Goal: Subscribe to service/newsletter

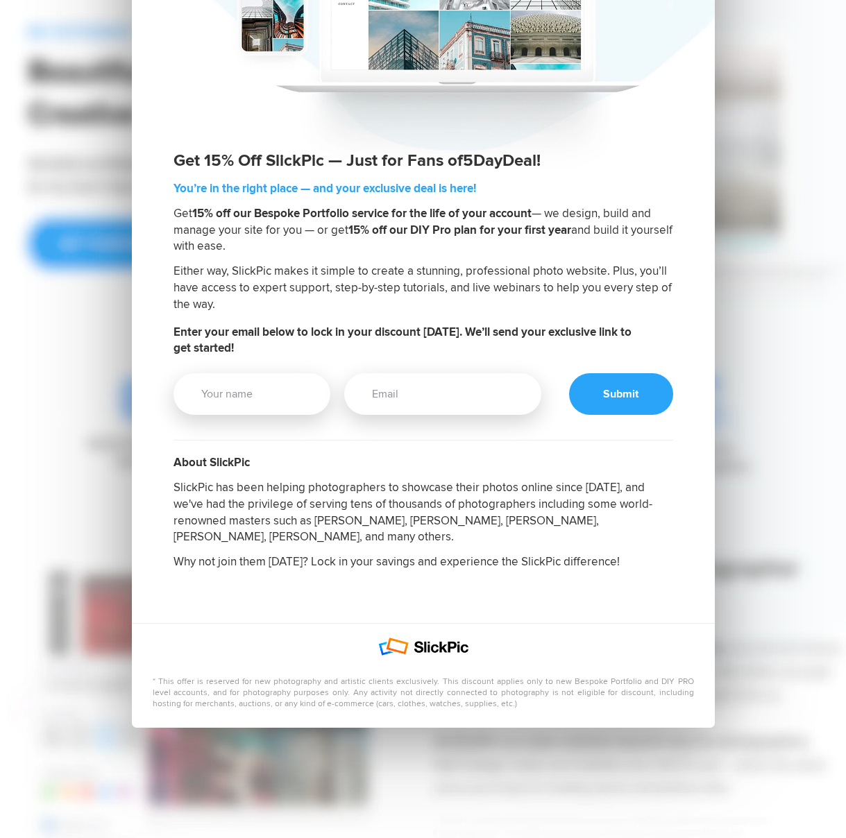
scroll to position [137, 0]
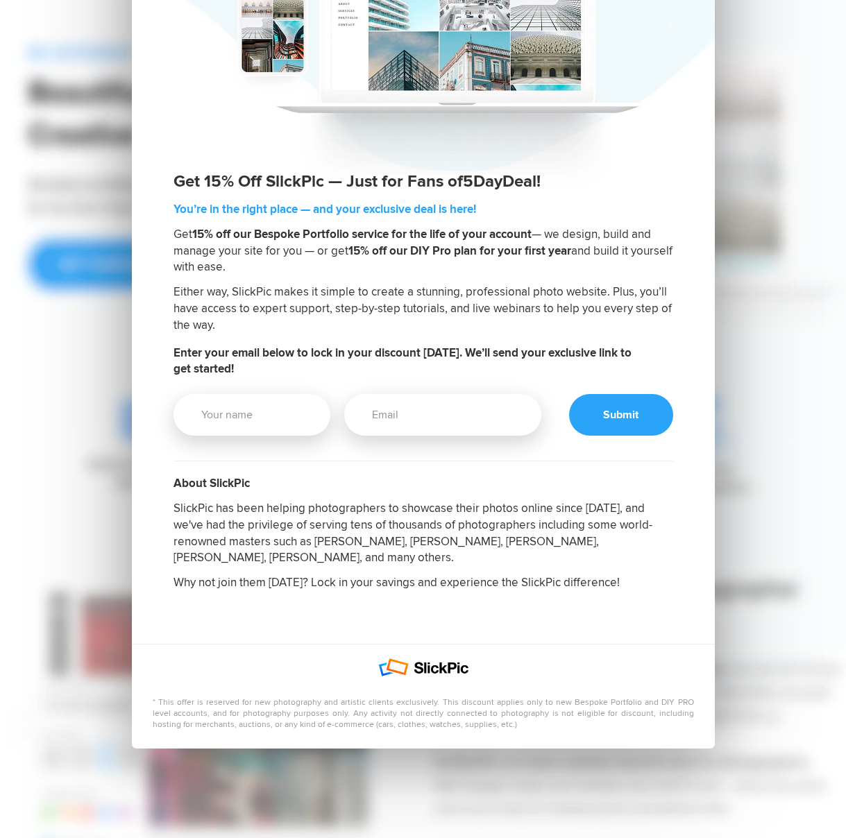
click at [87, 356] on div "Get 15% Off SlickPic — Just for Fans of 5DayDeal ! You’re in the right place — …" at bounding box center [423, 389] width 812 height 1052
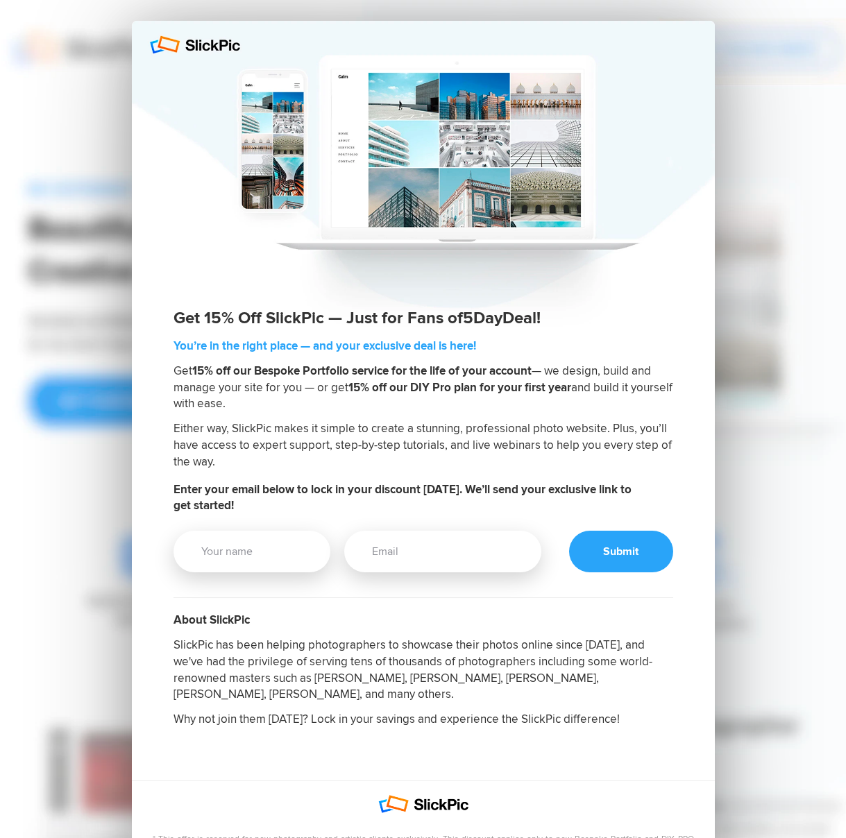
click at [194, 112] on div at bounding box center [423, 174] width 583 height 306
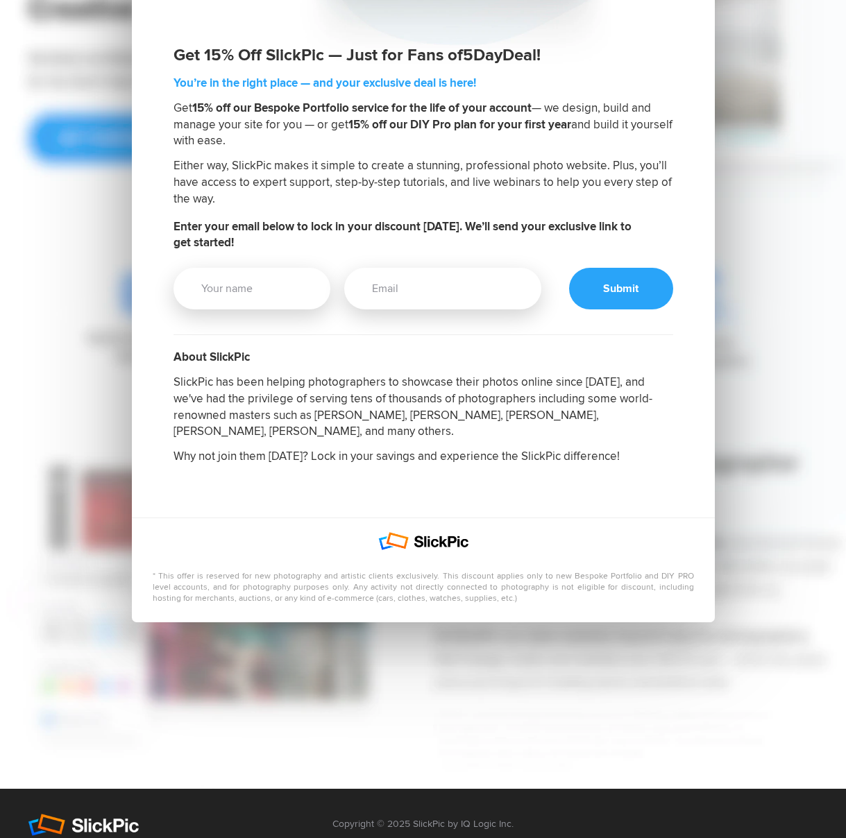
scroll to position [264, 0]
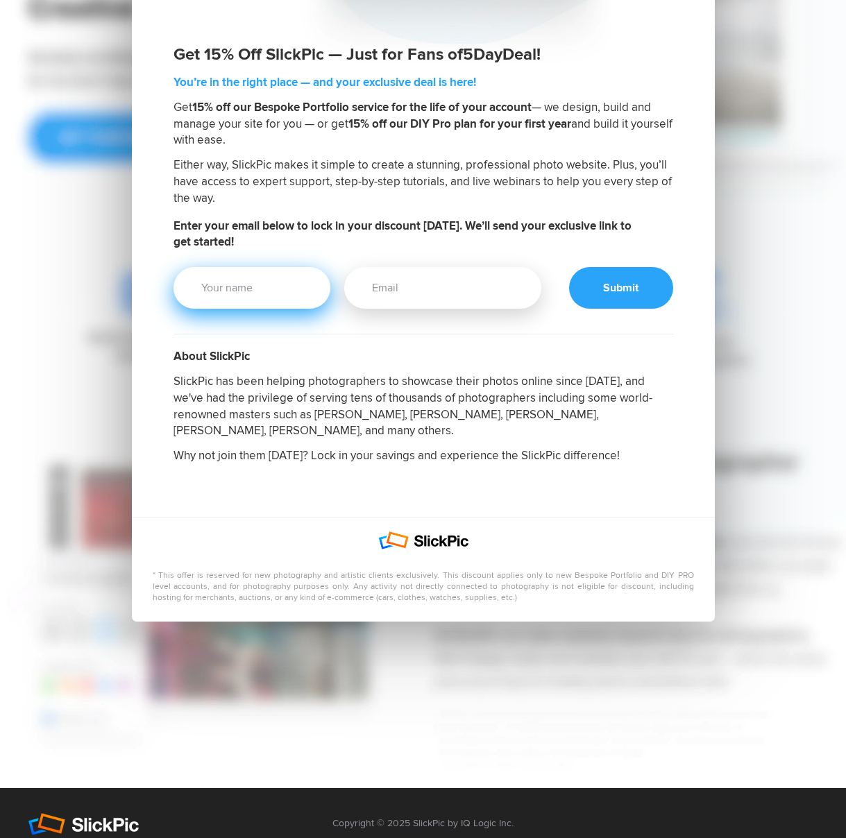
click at [208, 292] on input "Your Name" at bounding box center [251, 288] width 157 height 42
type input "[PERSON_NAME]"
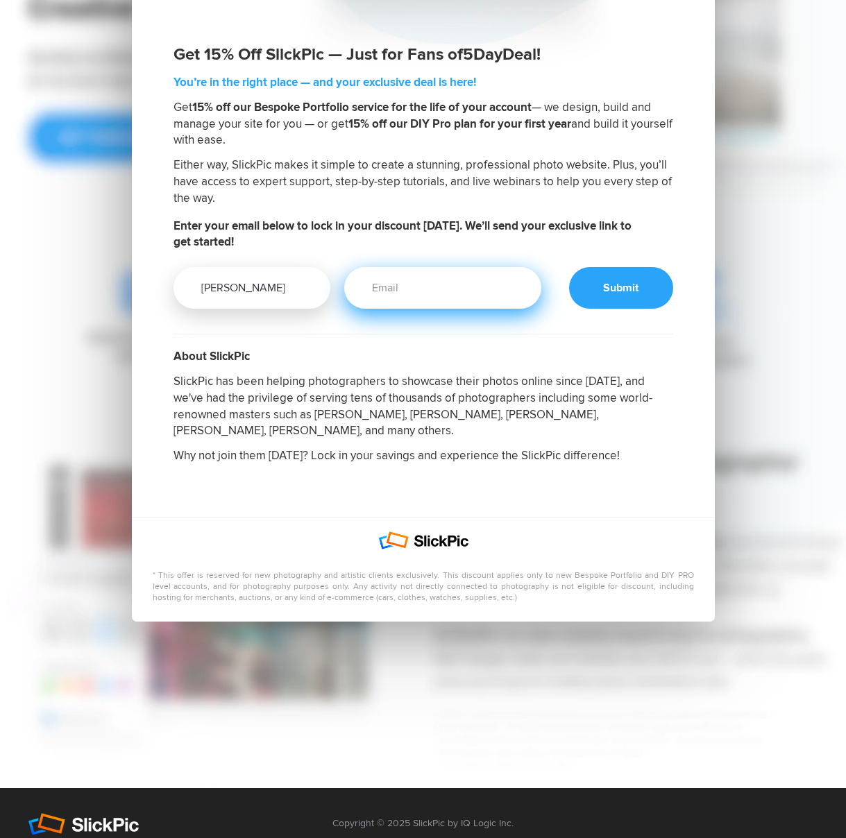
type input "[PERSON_NAME][EMAIL_ADDRESS][DOMAIN_NAME]"
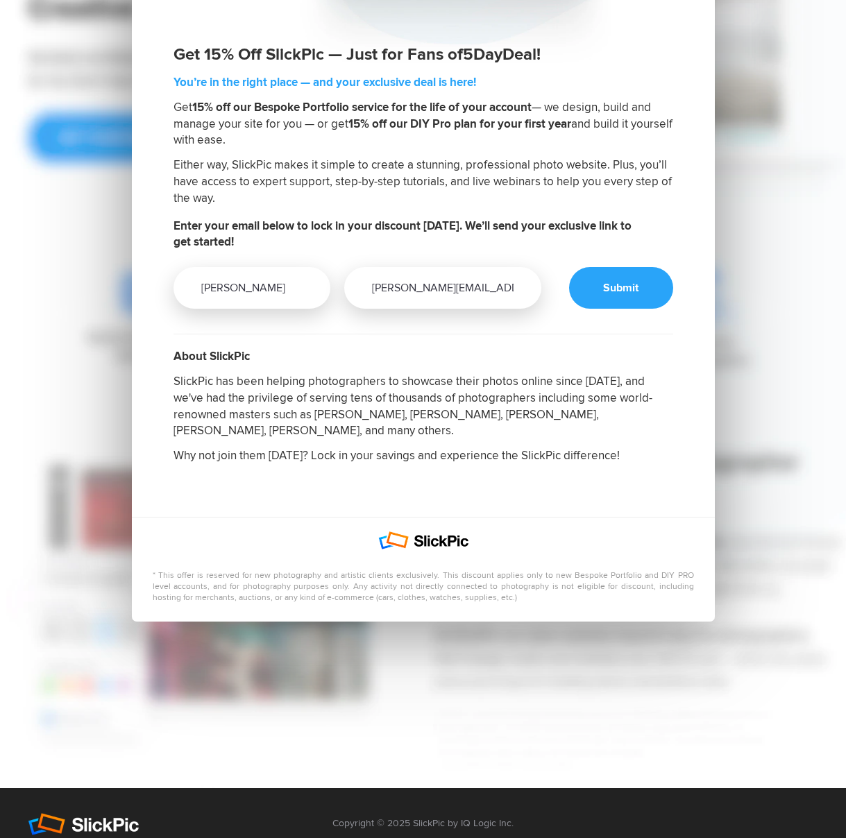
click at [619, 289] on div at bounding box center [621, 288] width 104 height 42
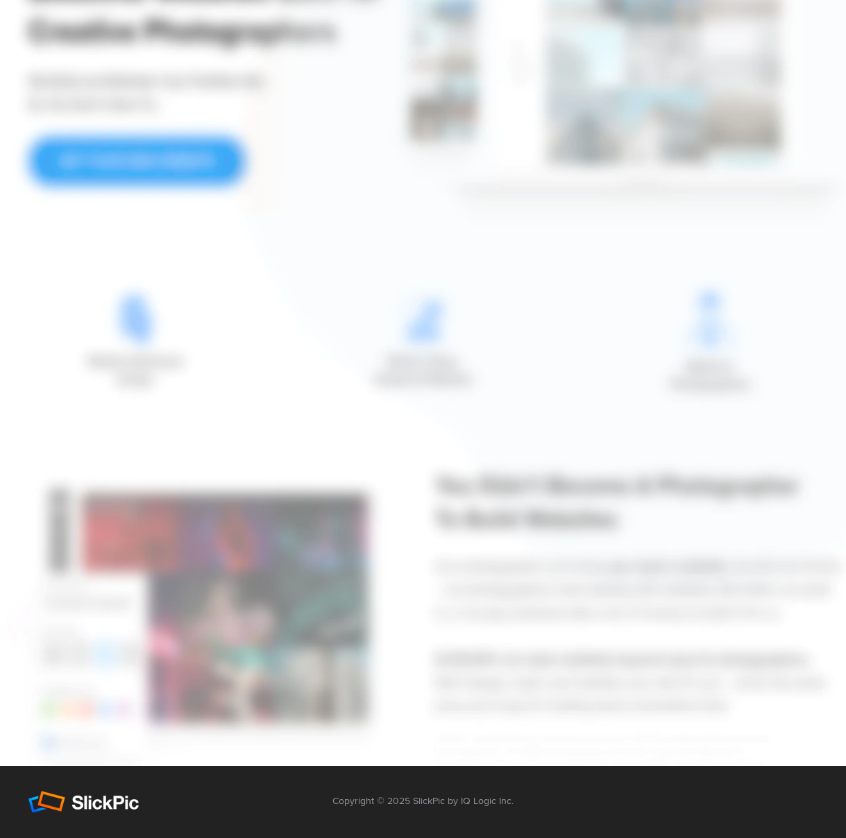
scroll to position [240, 0]
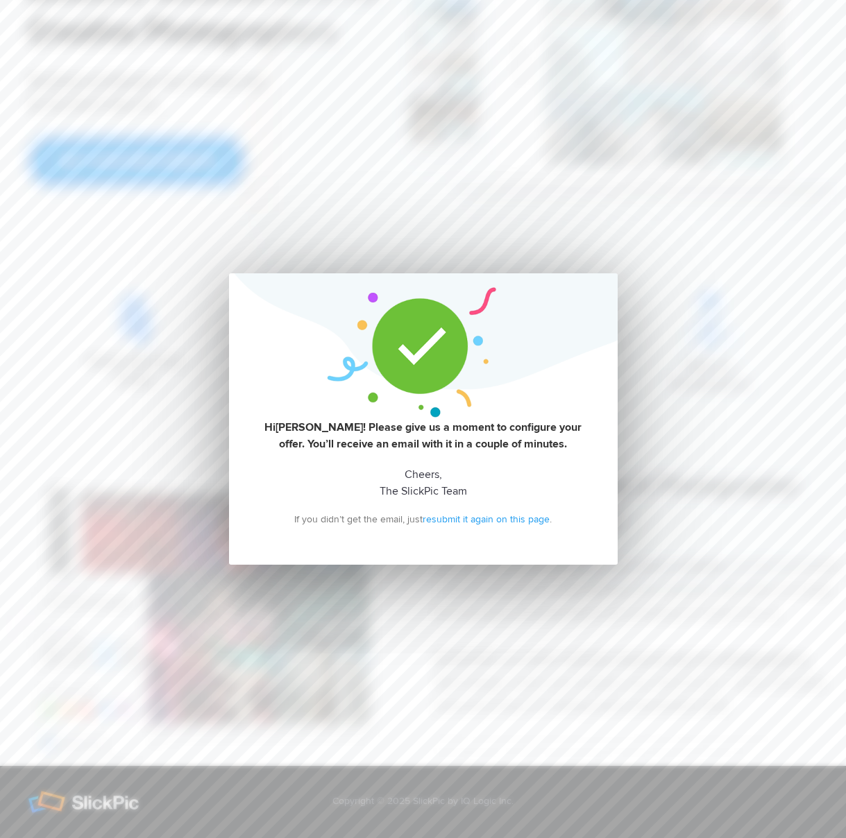
click at [595, 286] on div "Hi [PERSON_NAME] ! Please give us a moment to configure your offer. You’ll rece…" at bounding box center [423, 418] width 389 height 291
click at [432, 342] on div "Hi [PERSON_NAME] ! Please give us a moment to configure your offer. You’ll rece…" at bounding box center [423, 418] width 389 height 291
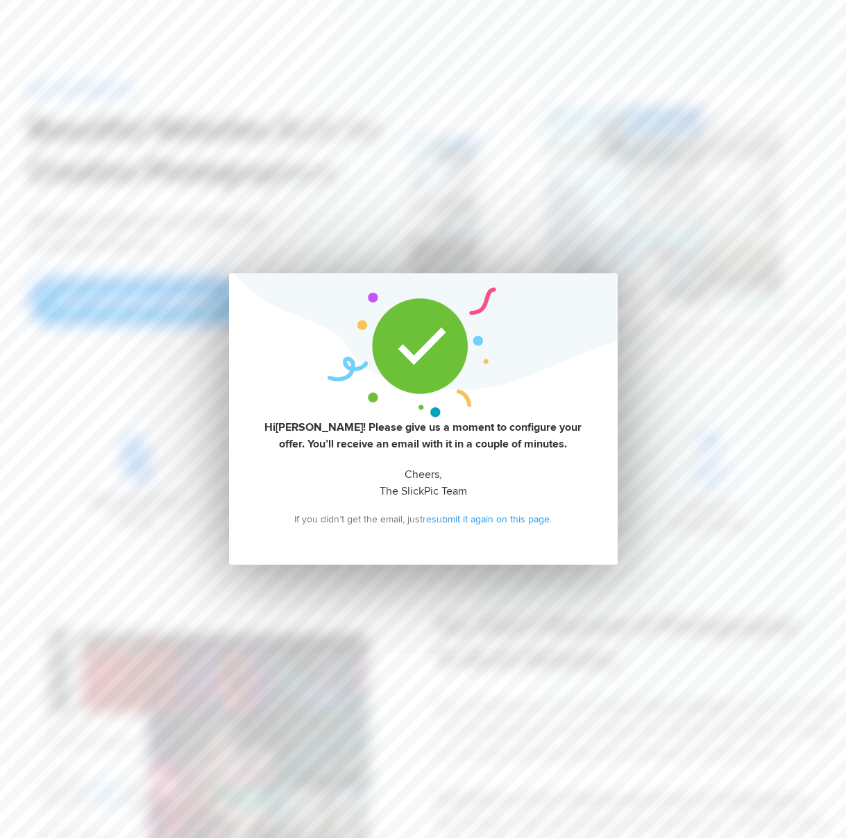
scroll to position [0, 0]
